Goal: Task Accomplishment & Management: Manage account settings

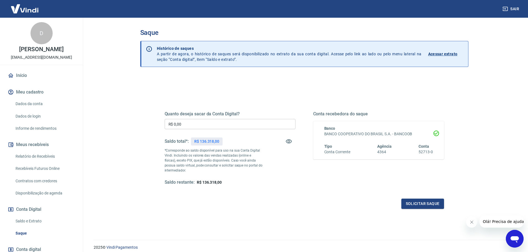
click at [513, 8] on button "Sair" at bounding box center [511, 9] width 20 height 10
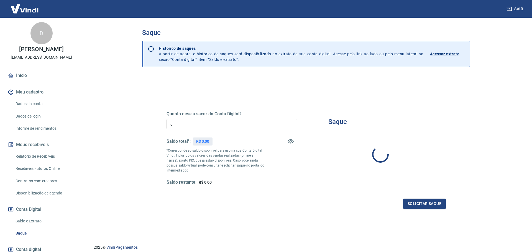
type input "R$ 0,00"
